Goal: Transaction & Acquisition: Book appointment/travel/reservation

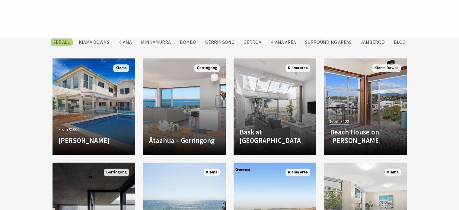
scroll to position [274, 0]
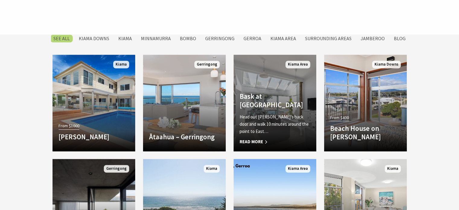
click at [265, 107] on h4 "Bask at [GEOGRAPHIC_DATA]" at bounding box center [275, 100] width 71 height 17
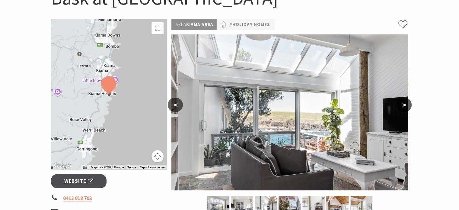
scroll to position [81, 0]
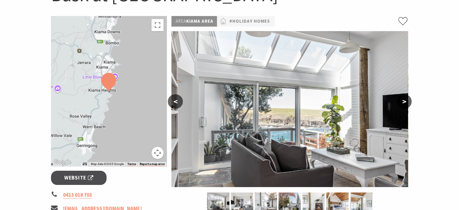
click at [407, 98] on button ">" at bounding box center [404, 101] width 15 height 14
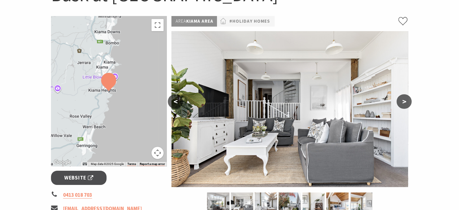
click at [404, 98] on button ">" at bounding box center [404, 101] width 15 height 14
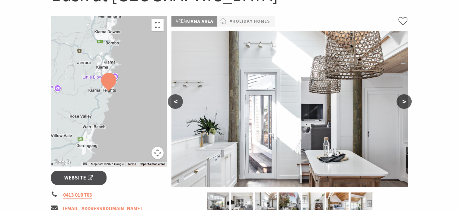
click at [404, 98] on button ">" at bounding box center [404, 101] width 15 height 14
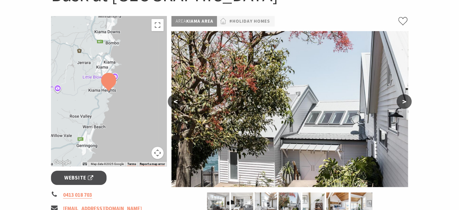
click at [404, 98] on button ">" at bounding box center [404, 101] width 15 height 14
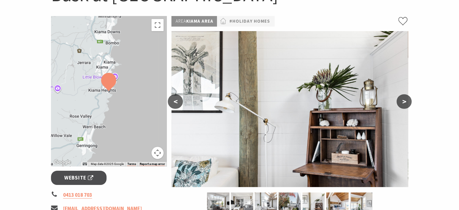
click at [404, 98] on button ">" at bounding box center [404, 101] width 15 height 14
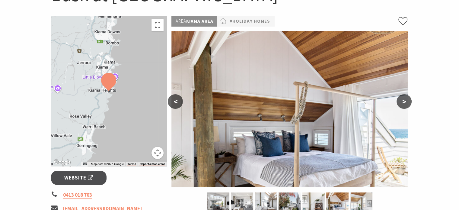
click at [404, 98] on button ">" at bounding box center [404, 101] width 15 height 14
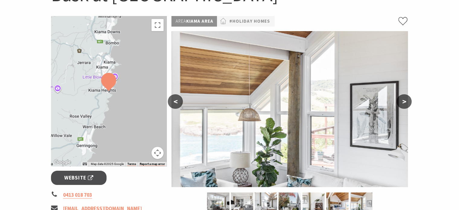
click at [404, 98] on button ">" at bounding box center [404, 101] width 15 height 14
click at [407, 100] on button ">" at bounding box center [404, 101] width 15 height 14
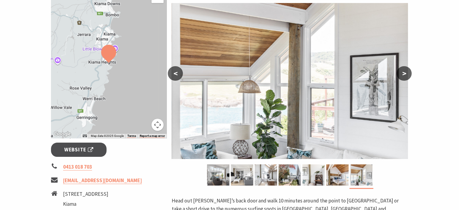
scroll to position [65, 0]
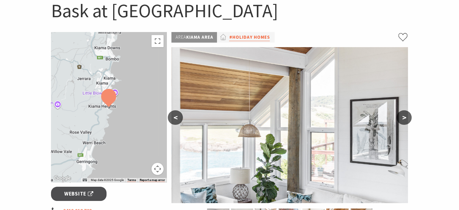
click at [245, 35] on link "#Holiday Homes" at bounding box center [249, 38] width 41 height 8
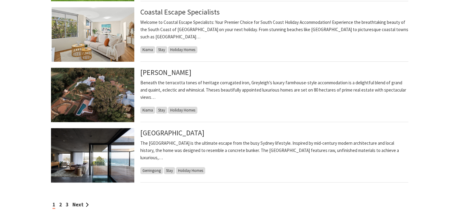
scroll to position [478, 0]
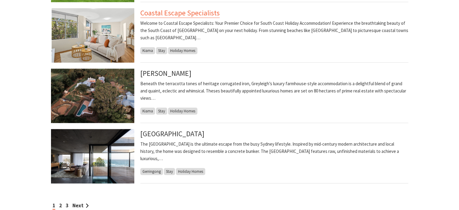
click at [190, 11] on link "Coastal Escape Specialists" at bounding box center [179, 13] width 79 height 10
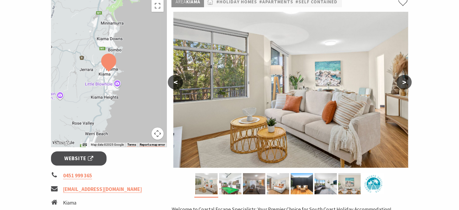
scroll to position [101, 0]
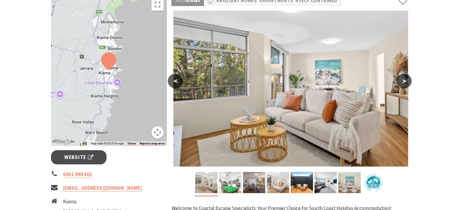
click at [396, 81] on img at bounding box center [290, 89] width 237 height 156
click at [399, 81] on button ">" at bounding box center [404, 81] width 15 height 14
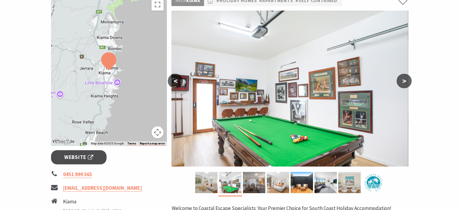
click at [399, 81] on button ">" at bounding box center [404, 81] width 15 height 14
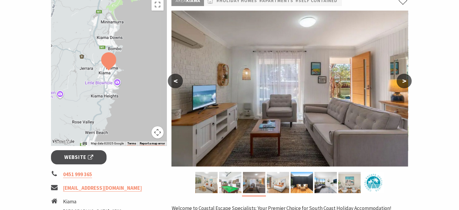
click at [402, 81] on button ">" at bounding box center [404, 81] width 15 height 14
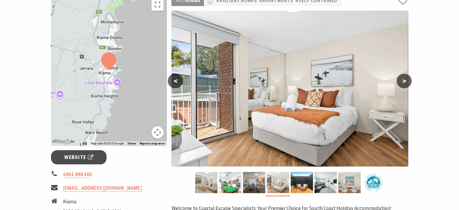
click at [408, 78] on button ">" at bounding box center [404, 81] width 15 height 14
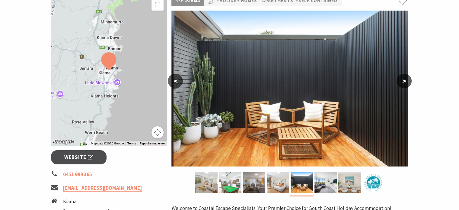
click at [410, 76] on button ">" at bounding box center [404, 81] width 15 height 14
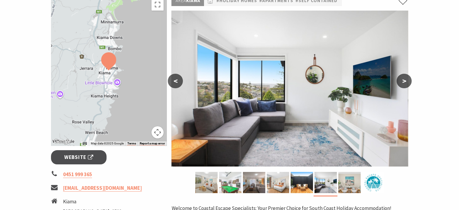
click at [410, 76] on button ">" at bounding box center [404, 81] width 15 height 14
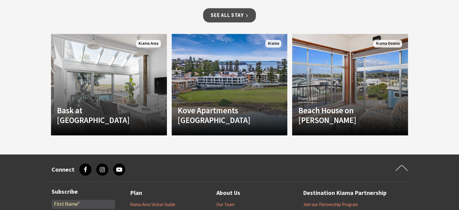
scroll to position [481, 0]
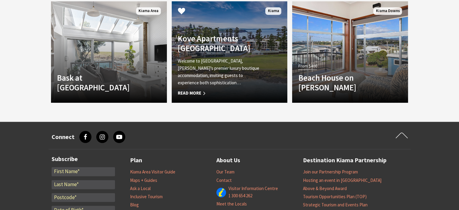
click at [237, 53] on h4 "Kove Apartments [GEOGRAPHIC_DATA]" at bounding box center [221, 44] width 86 height 20
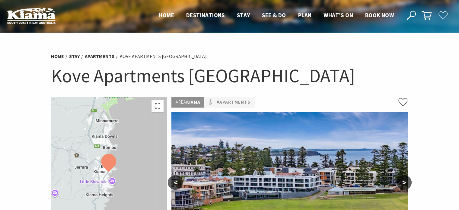
click at [405, 179] on button ">" at bounding box center [404, 182] width 15 height 14
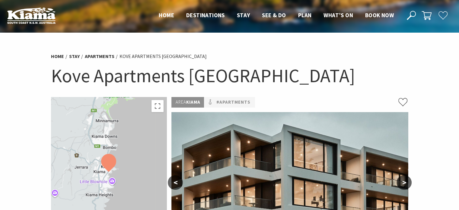
click at [405, 179] on button ">" at bounding box center [404, 182] width 15 height 14
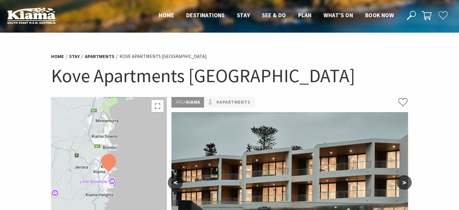
click at [405, 179] on button ">" at bounding box center [404, 182] width 15 height 14
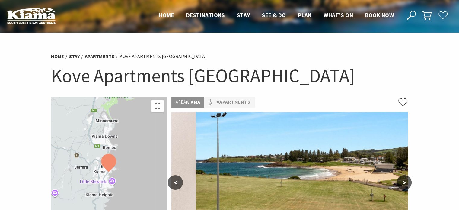
click at [405, 179] on button ">" at bounding box center [404, 182] width 15 height 14
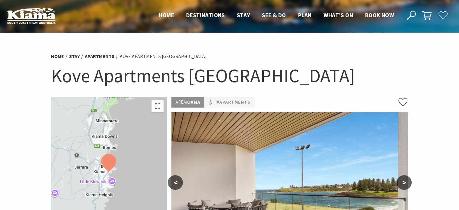
click at [405, 179] on button ">" at bounding box center [404, 182] width 15 height 14
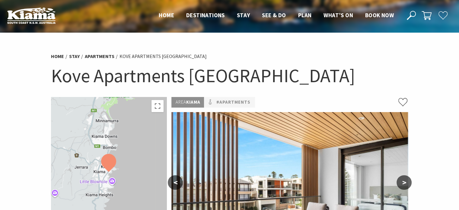
click at [405, 179] on button ">" at bounding box center [404, 182] width 15 height 14
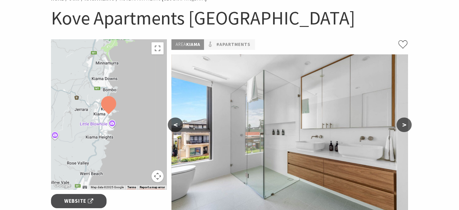
scroll to position [59, 0]
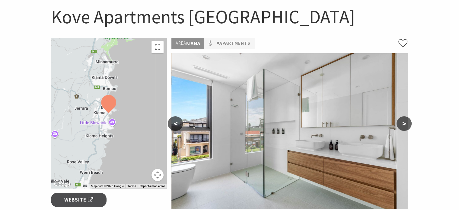
click at [405, 125] on button ">" at bounding box center [404, 123] width 15 height 14
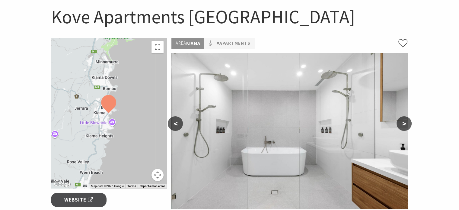
click at [405, 125] on button ">" at bounding box center [404, 123] width 15 height 14
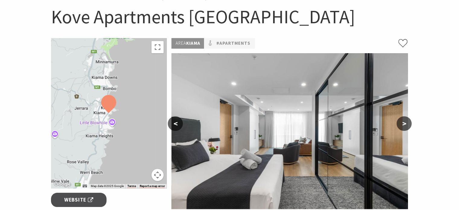
click at [405, 125] on button ">" at bounding box center [404, 123] width 15 height 14
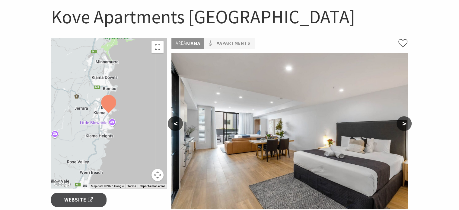
click at [405, 125] on button ">" at bounding box center [404, 123] width 15 height 14
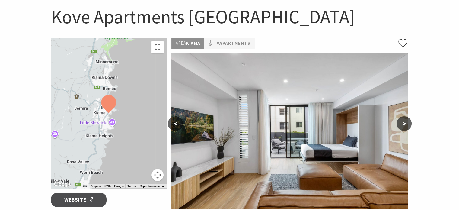
click at [405, 125] on button ">" at bounding box center [404, 123] width 15 height 14
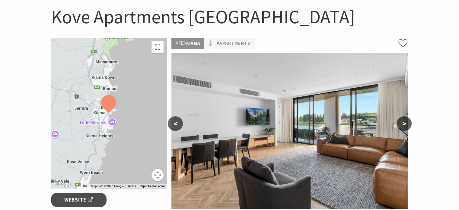
click at [405, 125] on button ">" at bounding box center [404, 123] width 15 height 14
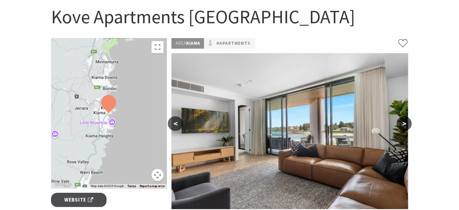
click at [405, 125] on button ">" at bounding box center [404, 123] width 15 height 14
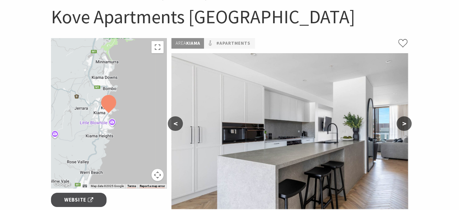
click at [405, 125] on button ">" at bounding box center [404, 123] width 15 height 14
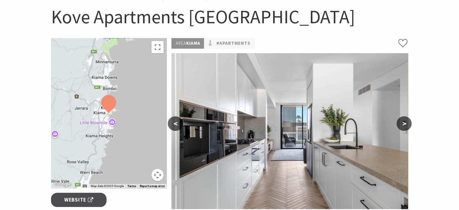
click at [405, 125] on button ">" at bounding box center [404, 123] width 15 height 14
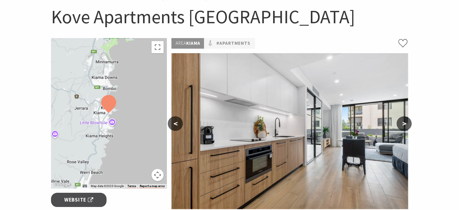
click at [405, 125] on button ">" at bounding box center [404, 123] width 15 height 14
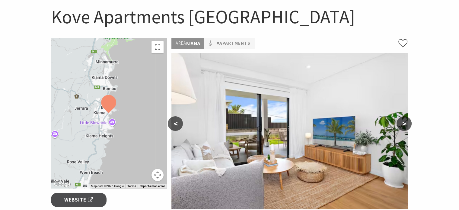
click at [405, 125] on button ">" at bounding box center [404, 123] width 15 height 14
click at [407, 122] on button ">" at bounding box center [404, 123] width 15 height 14
click at [403, 121] on button ">" at bounding box center [404, 123] width 15 height 14
click at [403, 122] on button ">" at bounding box center [404, 123] width 15 height 14
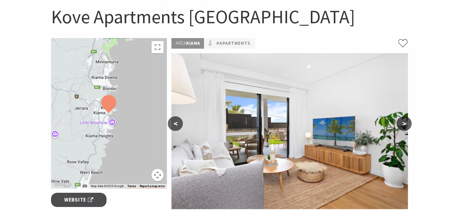
click at [403, 122] on button ">" at bounding box center [404, 123] width 15 height 14
